Goal: Transaction & Acquisition: Purchase product/service

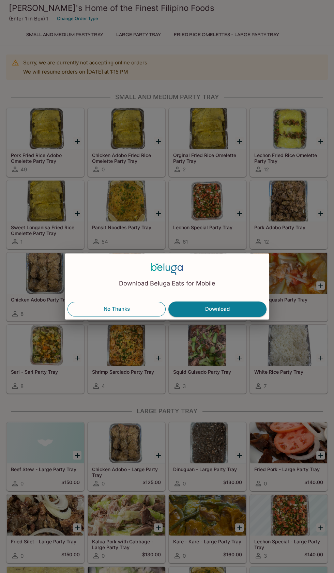
click at [139, 310] on button "No Thanks" at bounding box center [116, 309] width 98 height 14
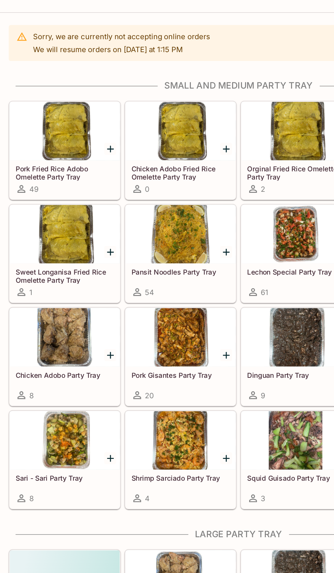
click at [46, 143] on div at bounding box center [45, 128] width 77 height 41
click at [60, 350] on div at bounding box center [45, 345] width 77 height 41
click at [211, 195] on div at bounding box center [207, 200] width 77 height 41
